Goal: Task Accomplishment & Management: Manage account settings

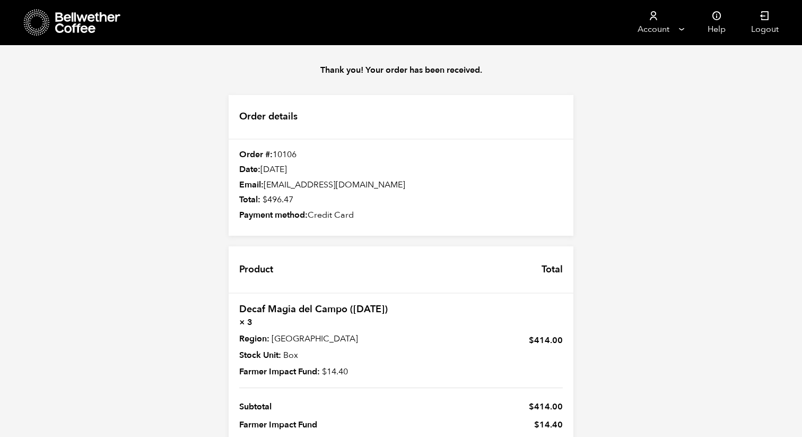
click at [74, 18] on icon at bounding box center [88, 22] width 66 height 21
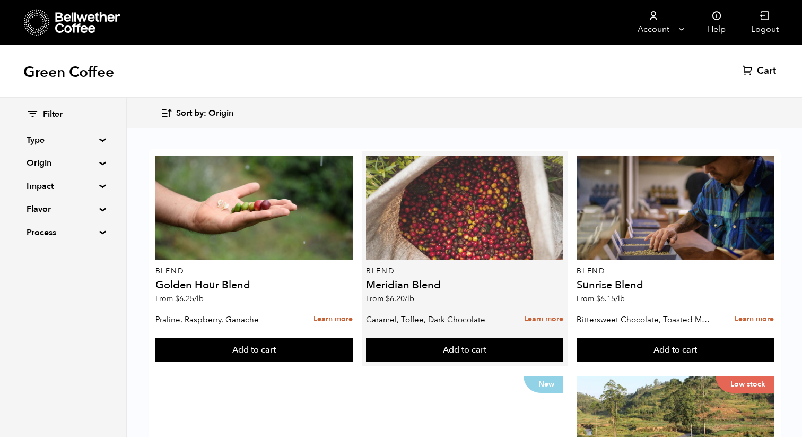
scroll to position [1060, 0]
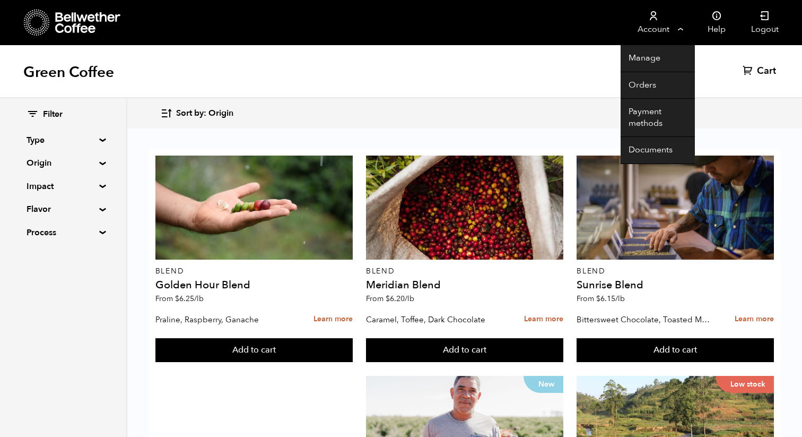
click at [670, 23] on link "Account" at bounding box center [653, 22] width 65 height 45
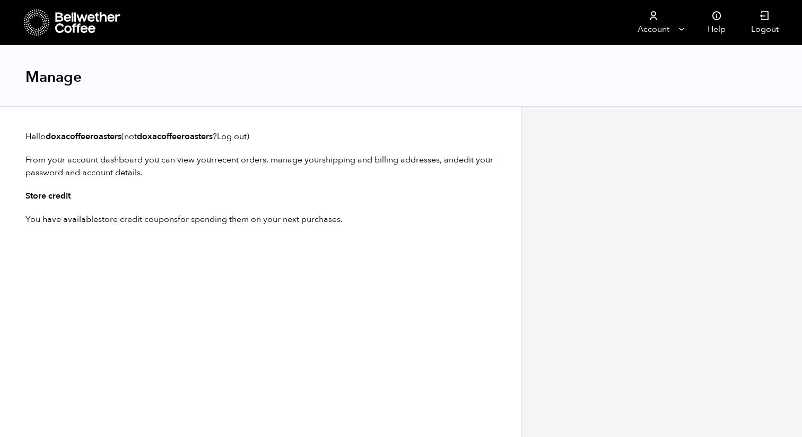
click at [58, 14] on icon at bounding box center [88, 22] width 66 height 21
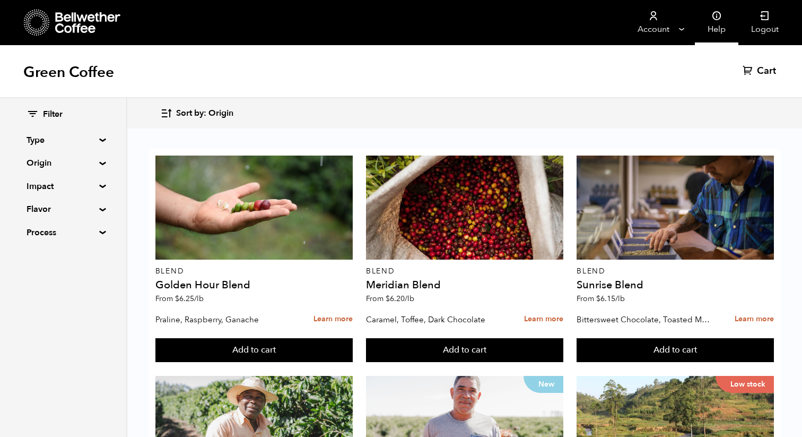
click at [717, 20] on icon at bounding box center [716, 16] width 11 height 11
